Goal: Check status: Check status

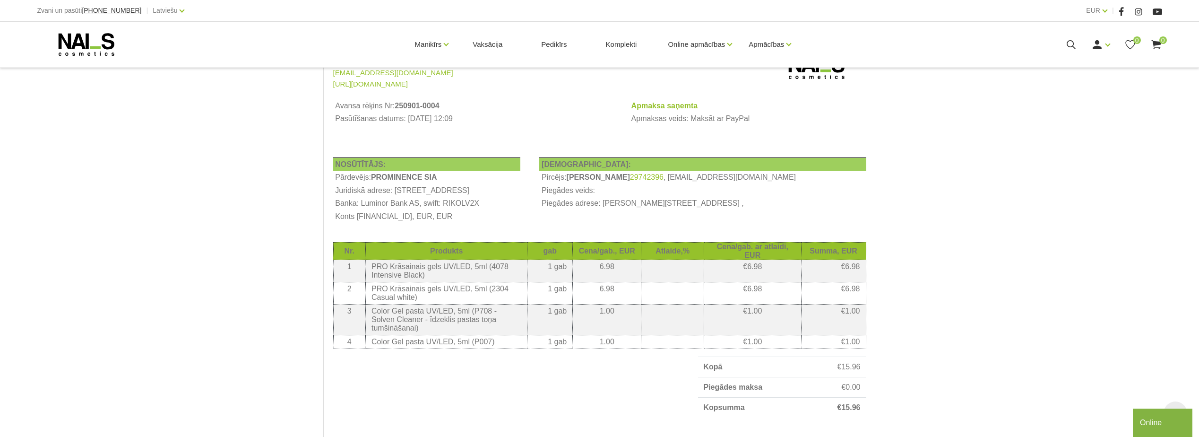
scroll to position [82, 0]
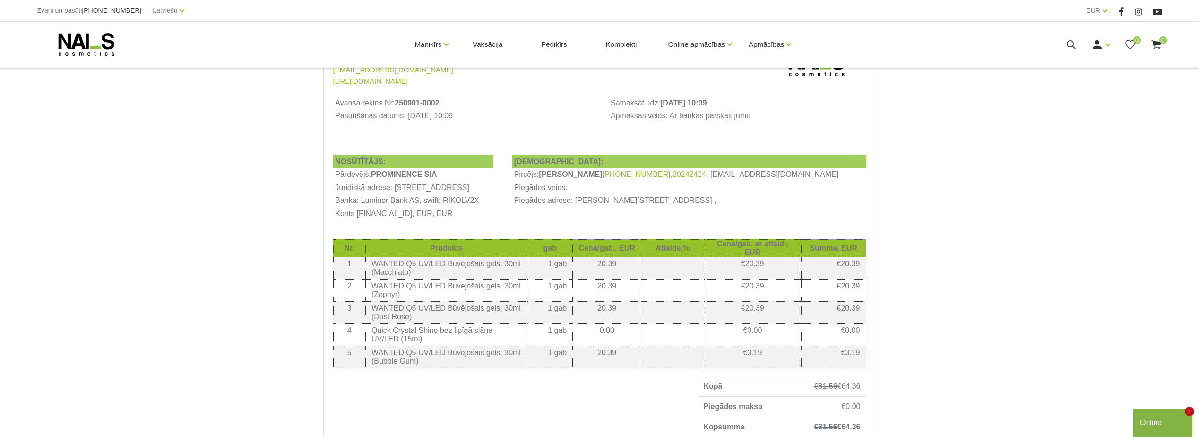
scroll to position [189, 0]
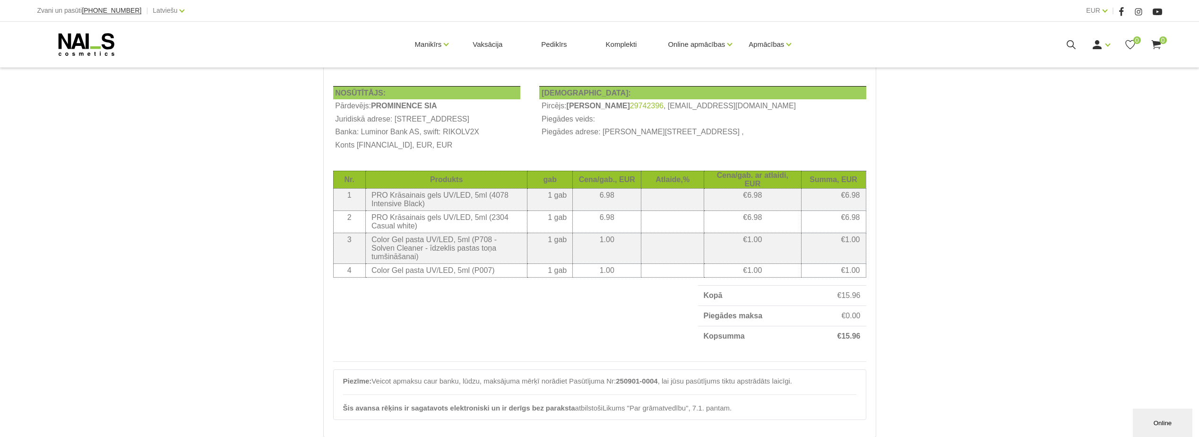
scroll to position [189, 0]
